Goal: Information Seeking & Learning: Find contact information

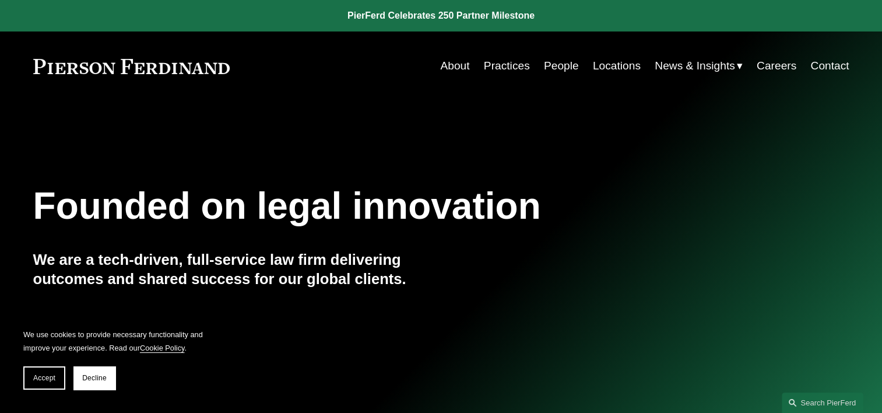
click at [549, 62] on link "People" at bounding box center [561, 66] width 35 height 22
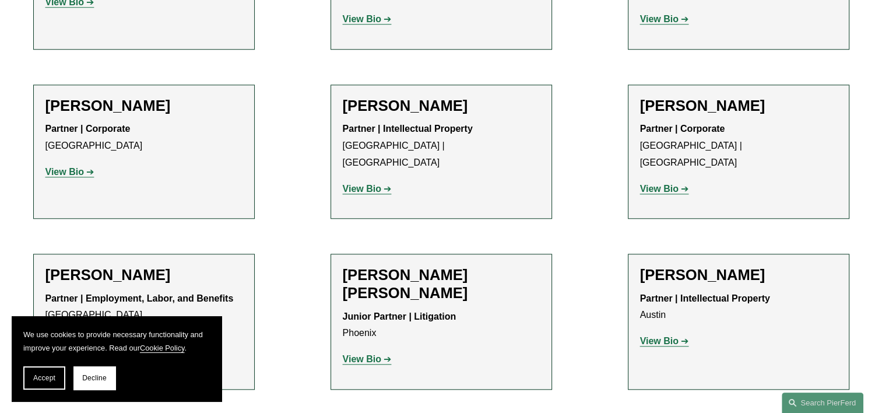
scroll to position [1290, 0]
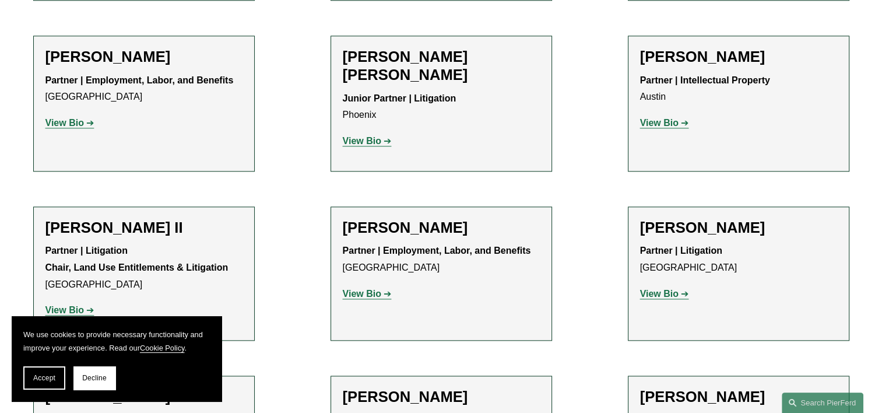
click at [355, 289] on strong "View Bio" at bounding box center [362, 294] width 38 height 10
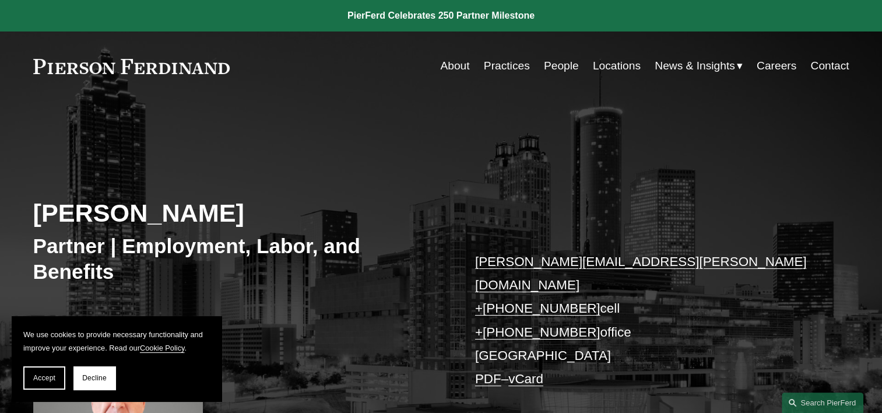
click at [767, 99] on div "Skip to Content About Practices People Locations" at bounding box center [441, 65] width 882 height 69
